Goal: Transaction & Acquisition: Purchase product/service

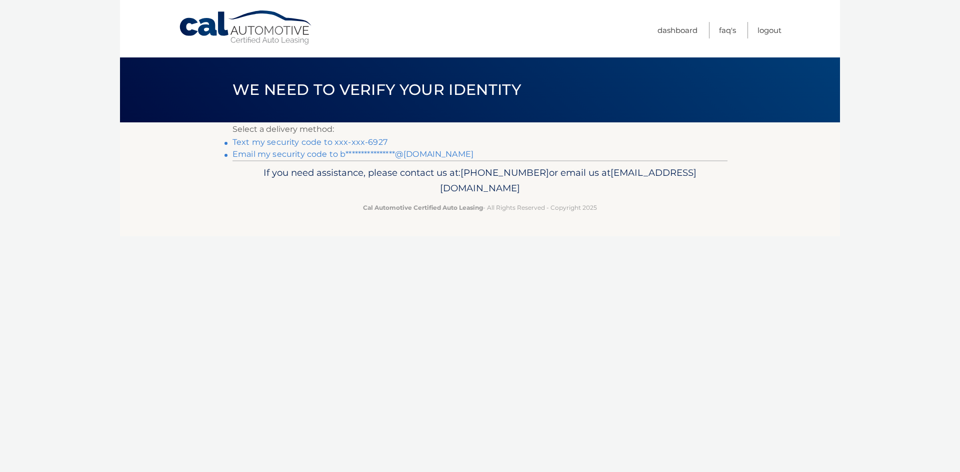
click at [271, 141] on link "Text my security code to xxx-xxx-6927" at bounding box center [309, 141] width 155 height 9
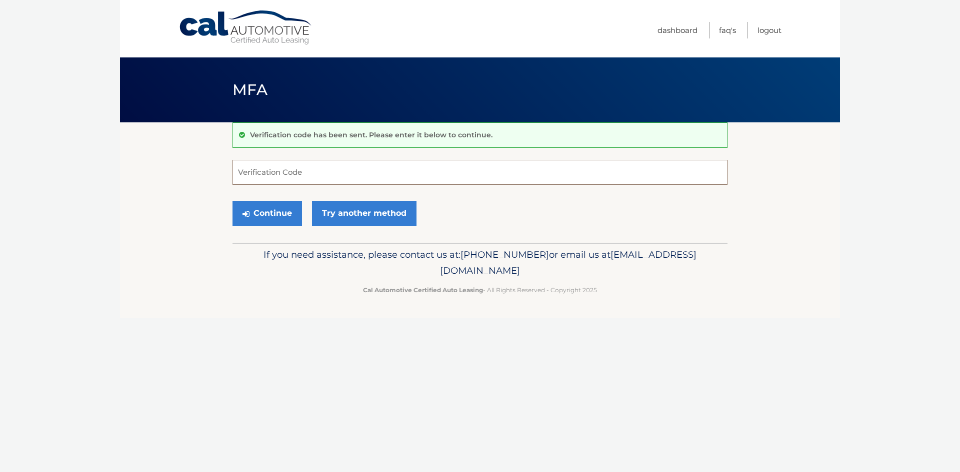
click at [280, 176] on input "Verification Code" at bounding box center [479, 172] width 495 height 25
type input "027740"
click at [232, 201] on button "Continue" at bounding box center [266, 213] width 69 height 25
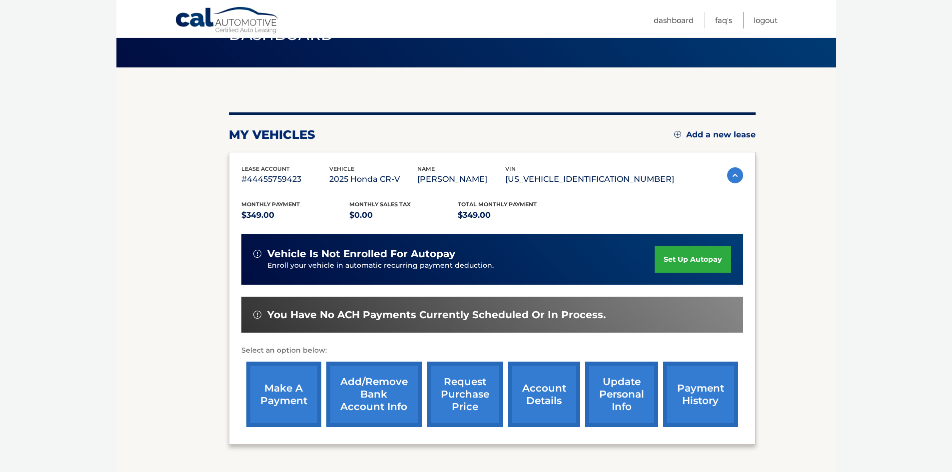
scroll to position [50, 0]
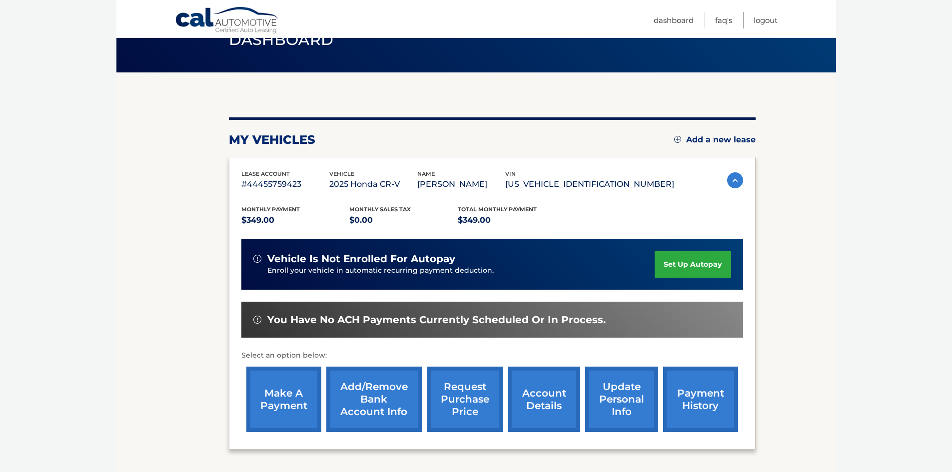
click at [280, 383] on link "make a payment" at bounding box center [283, 399] width 75 height 65
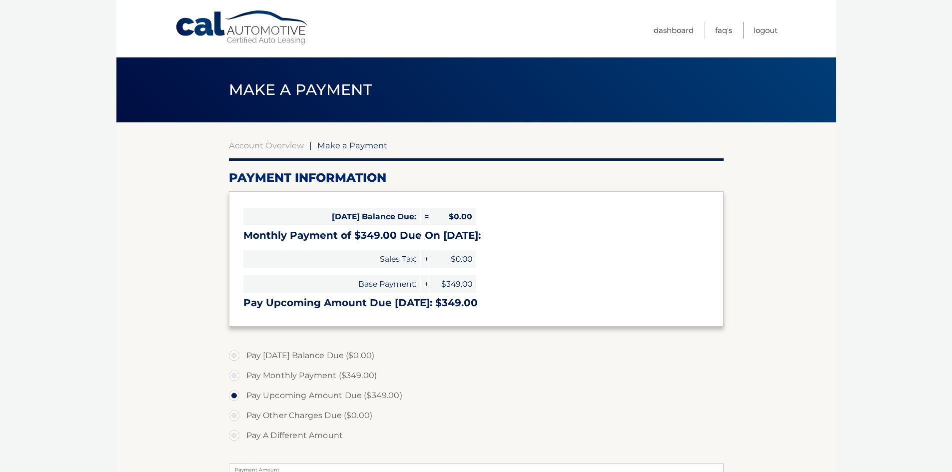
select select "ODhhN2Y0NWQtZjk0Yy00MDZkLWJhZGQtNTA4NWNjNjUxMjhj"
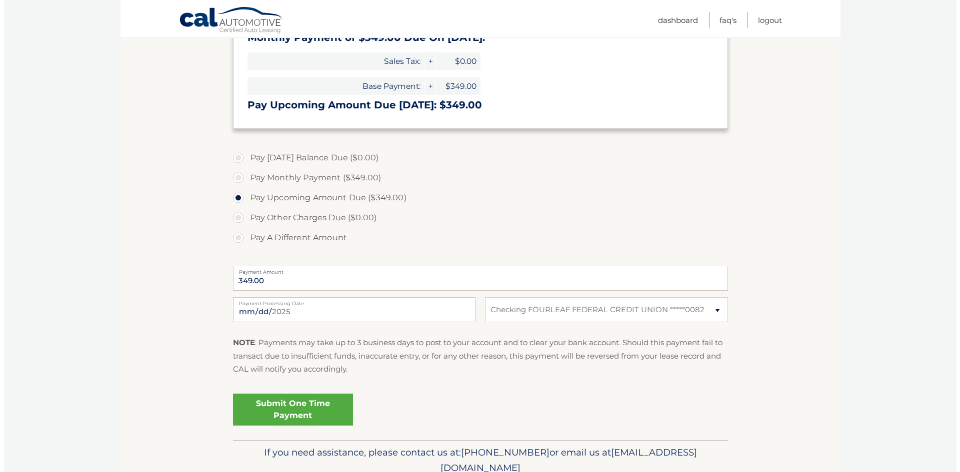
scroll to position [200, 0]
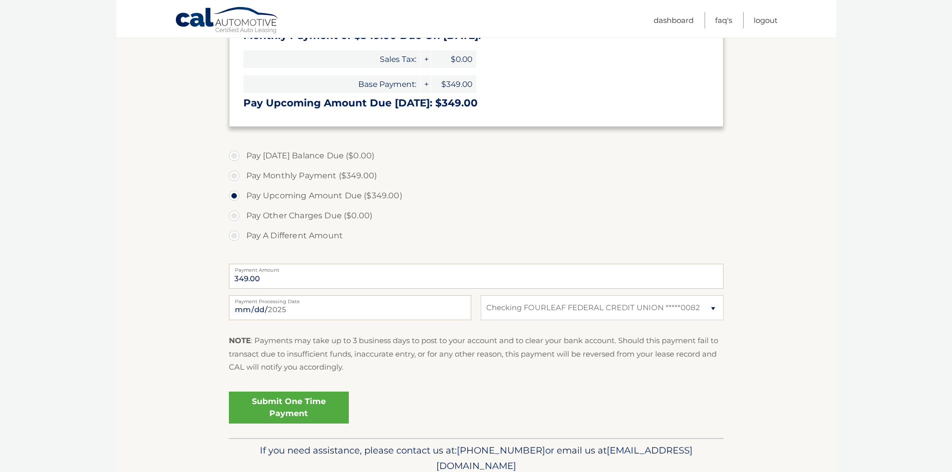
click at [301, 408] on link "Submit One Time Payment" at bounding box center [289, 408] width 120 height 32
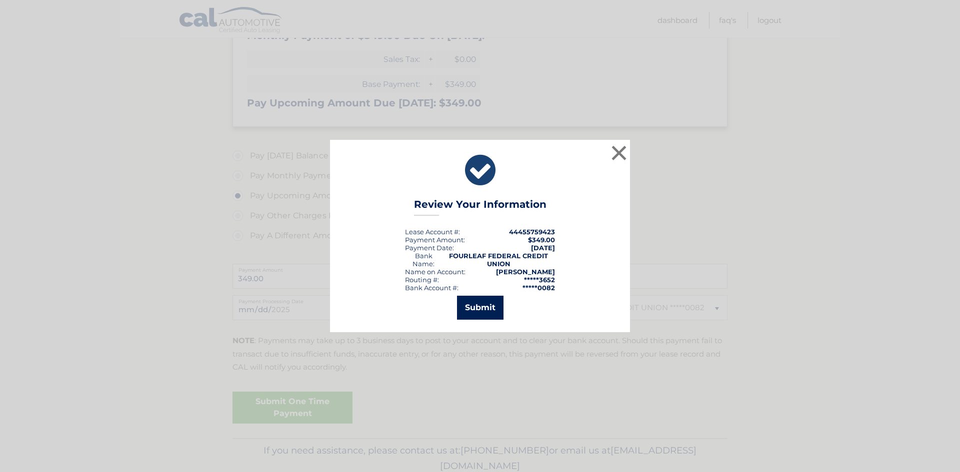
click at [472, 304] on button "Submit" at bounding box center [480, 308] width 46 height 24
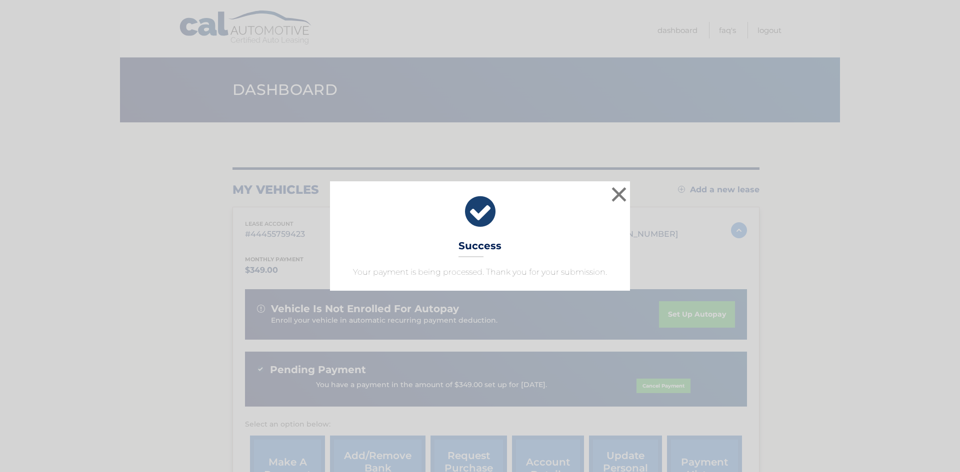
drag, startPoint x: 913, startPoint y: 173, endPoint x: 913, endPoint y: 162, distance: 11.0
click at [914, 169] on div "× Success Your payment is being processed. Thank you for your submission. Loadi…" at bounding box center [480, 236] width 960 height 472
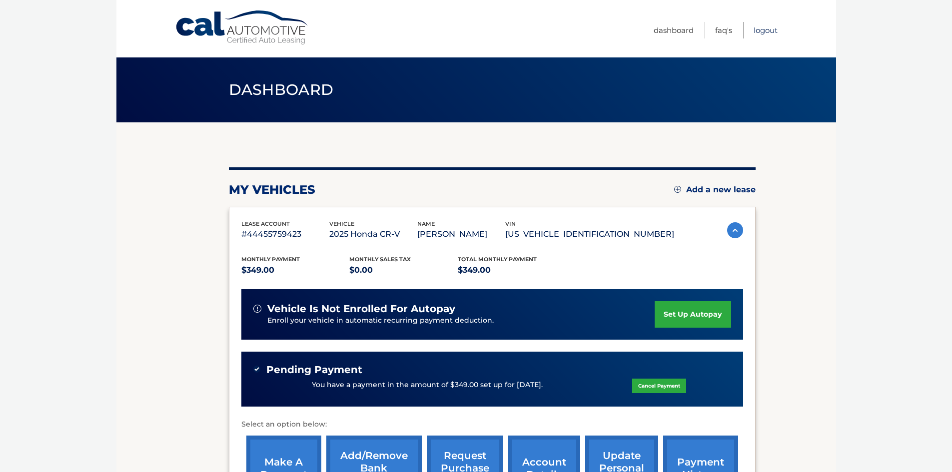
click at [774, 29] on link "Logout" at bounding box center [766, 30] width 24 height 16
